Goal: Information Seeking & Learning: Learn about a topic

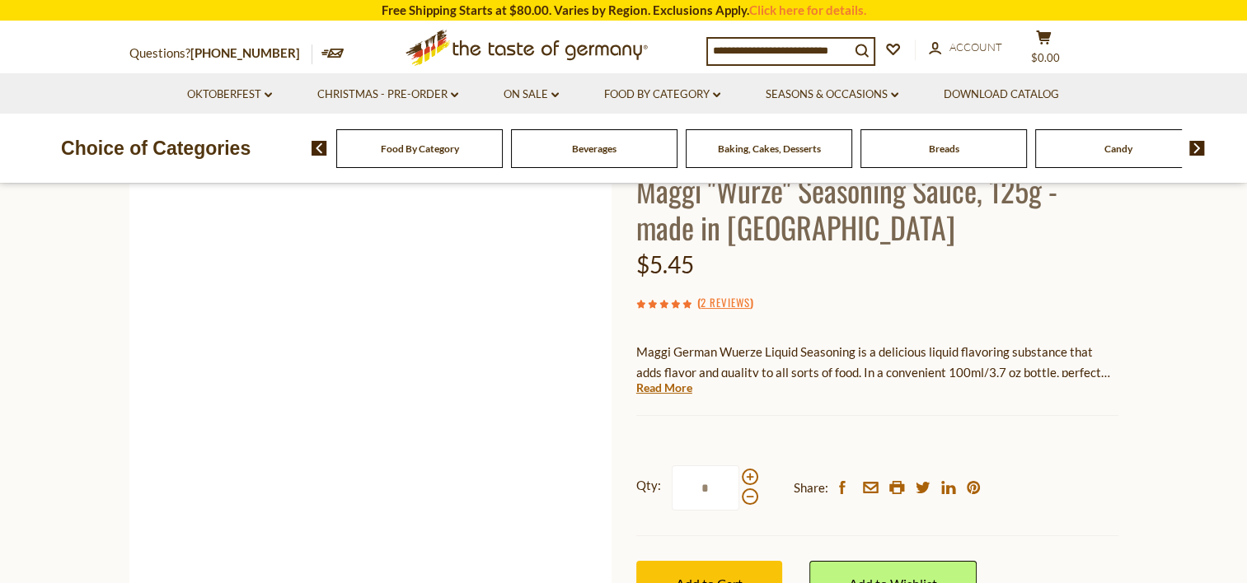
scroll to position [120, 0]
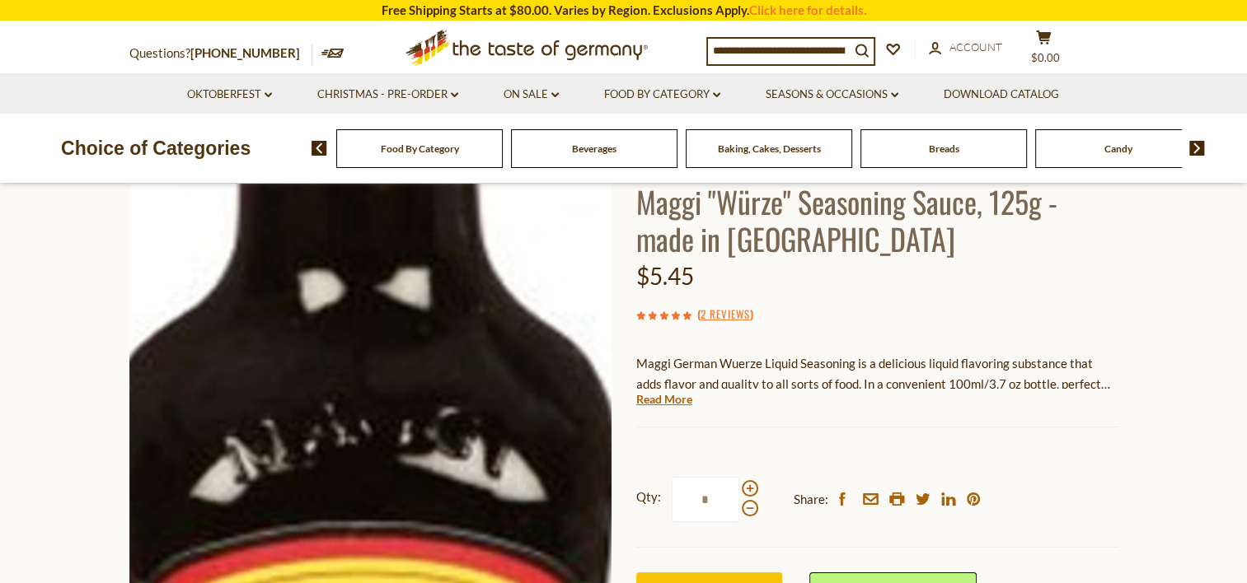
click at [375, 422] on img at bounding box center [370, 400] width 482 height 482
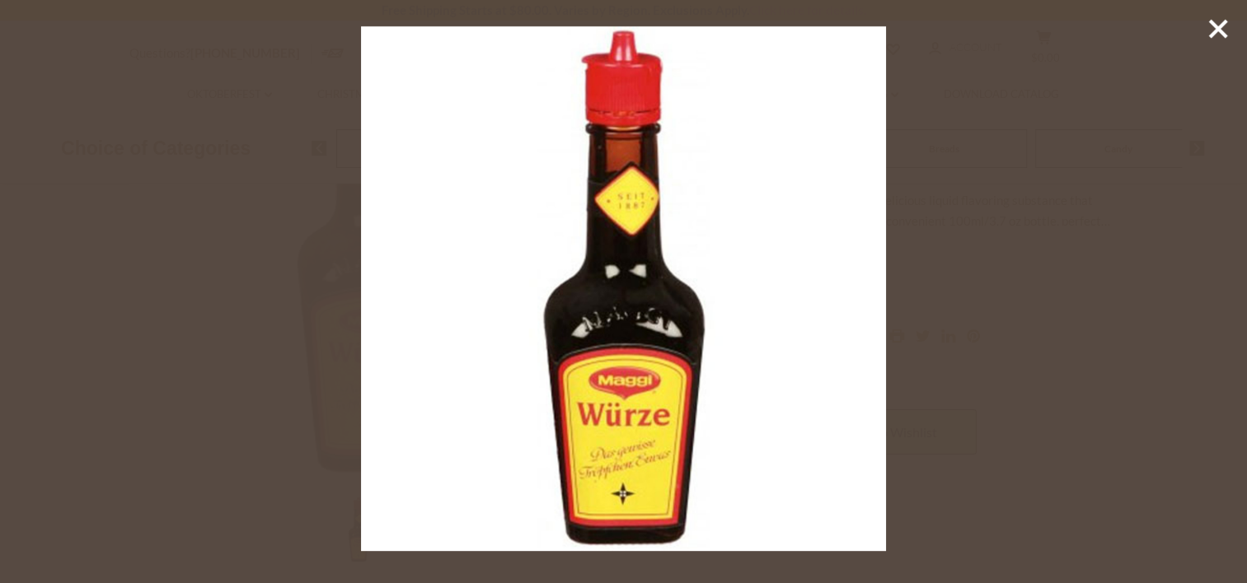
scroll to position [285, 0]
click at [635, 333] on img at bounding box center [623, 288] width 525 height 525
click at [605, 443] on img at bounding box center [623, 288] width 525 height 525
click at [607, 443] on img at bounding box center [623, 288] width 525 height 525
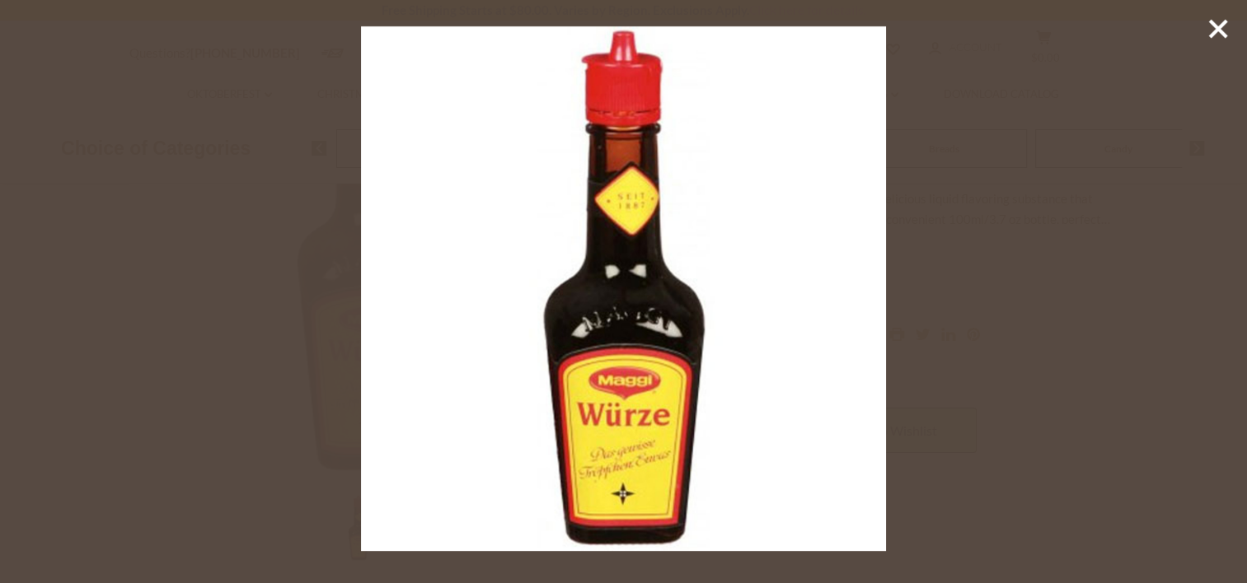
click at [625, 520] on img at bounding box center [623, 288] width 525 height 525
click at [634, 451] on img at bounding box center [623, 288] width 525 height 525
click at [1224, 27] on icon at bounding box center [1218, 28] width 25 height 25
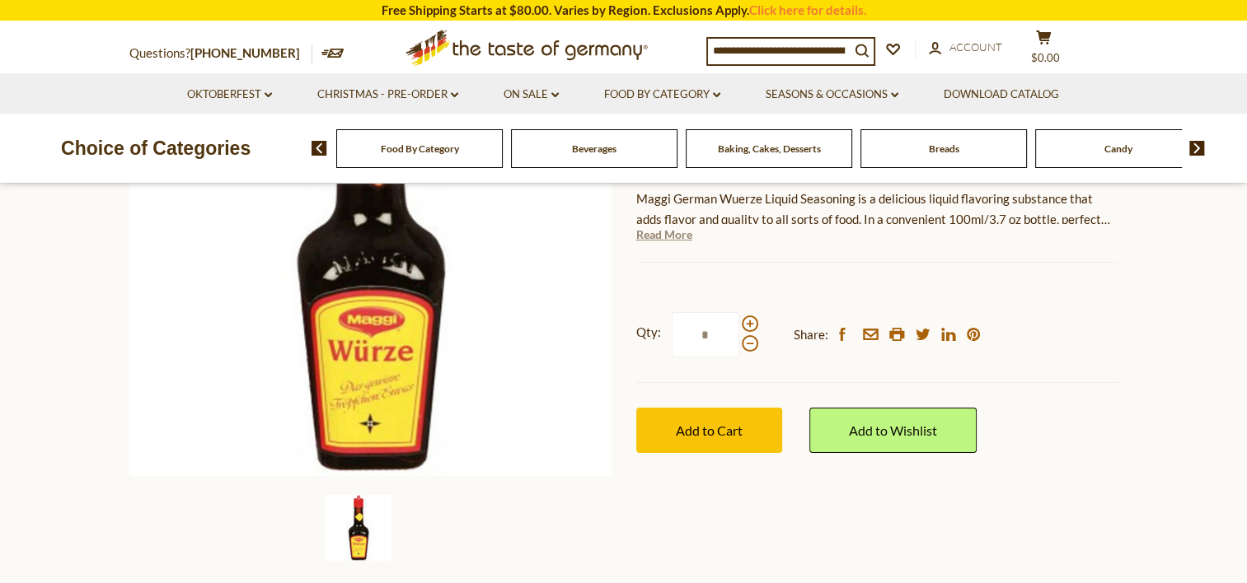
click at [678, 237] on link "Read More" at bounding box center [664, 235] width 56 height 16
